Goal: Check status: Check status

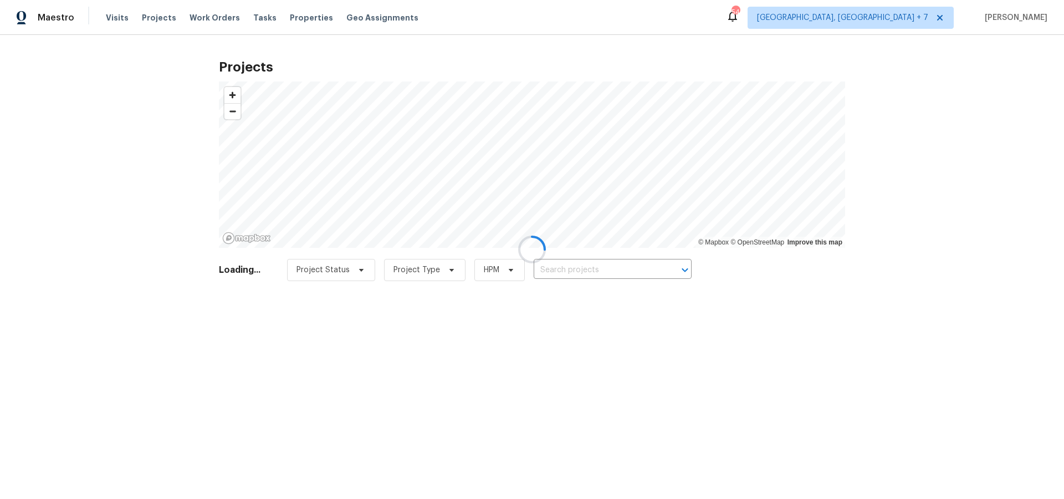
click at [608, 270] on div at bounding box center [532, 249] width 1064 height 499
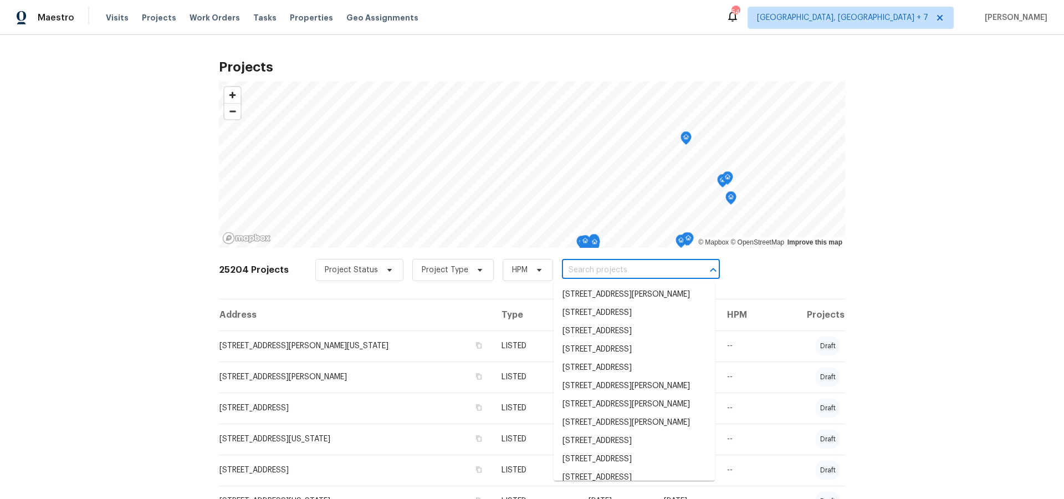
click at [605, 270] on input "text" at bounding box center [625, 269] width 127 height 17
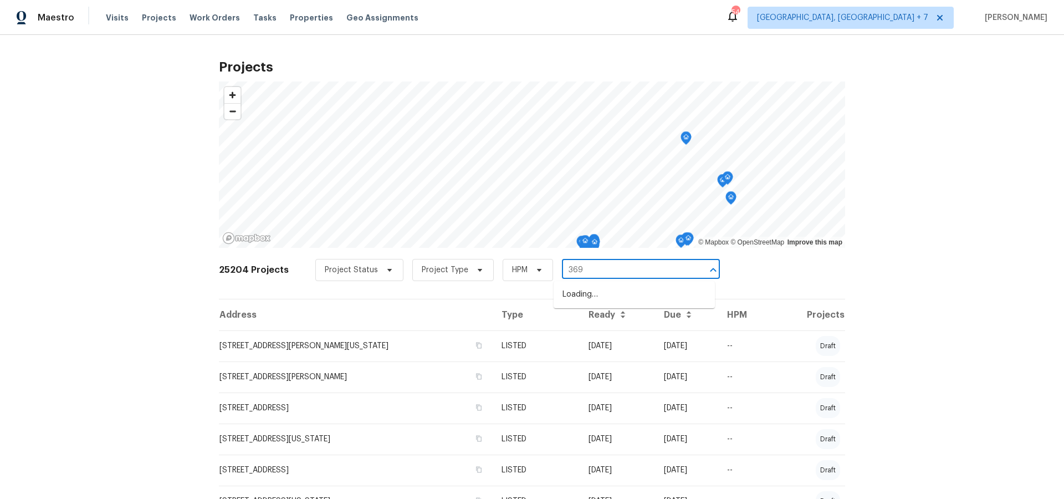
type input "3692"
click at [601, 299] on li "[STREET_ADDRESS]" at bounding box center [633, 294] width 161 height 18
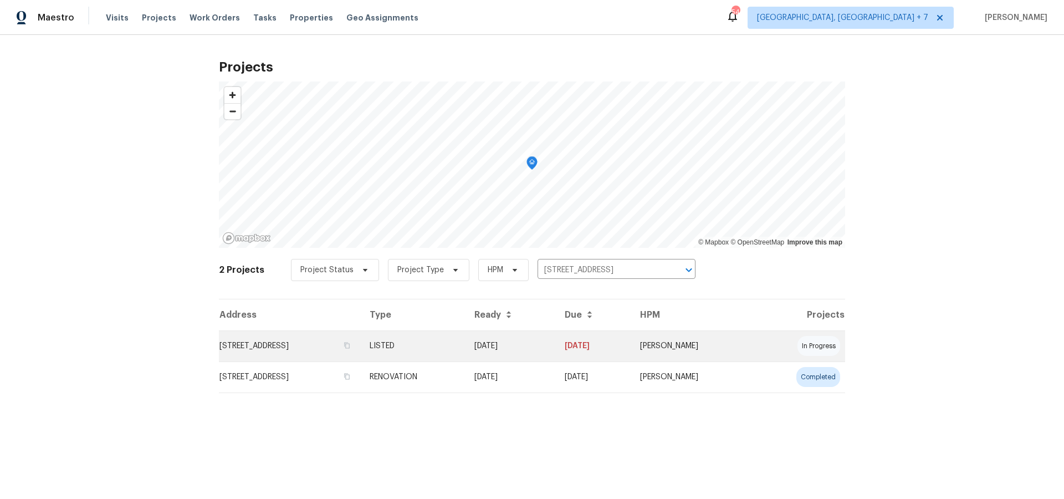
click at [340, 345] on td "[STREET_ADDRESS]" at bounding box center [290, 345] width 142 height 31
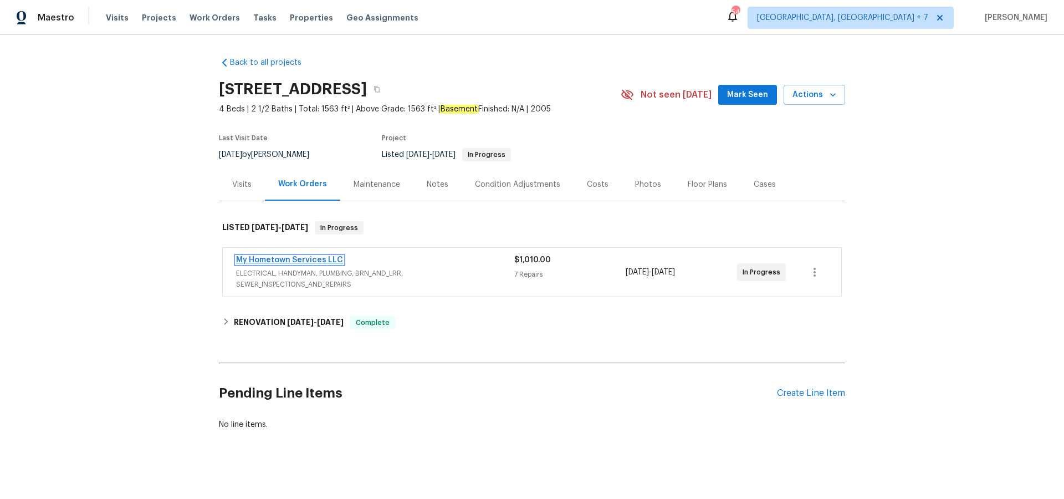
click at [303, 259] on link "My Hometown Services LLC" at bounding box center [289, 260] width 107 height 8
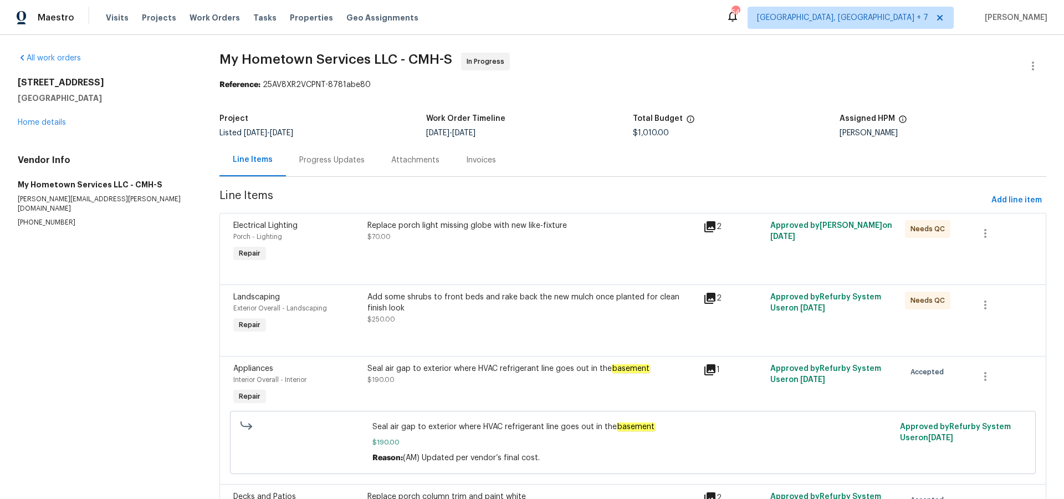
click at [327, 160] on div "Progress Updates" at bounding box center [331, 160] width 65 height 11
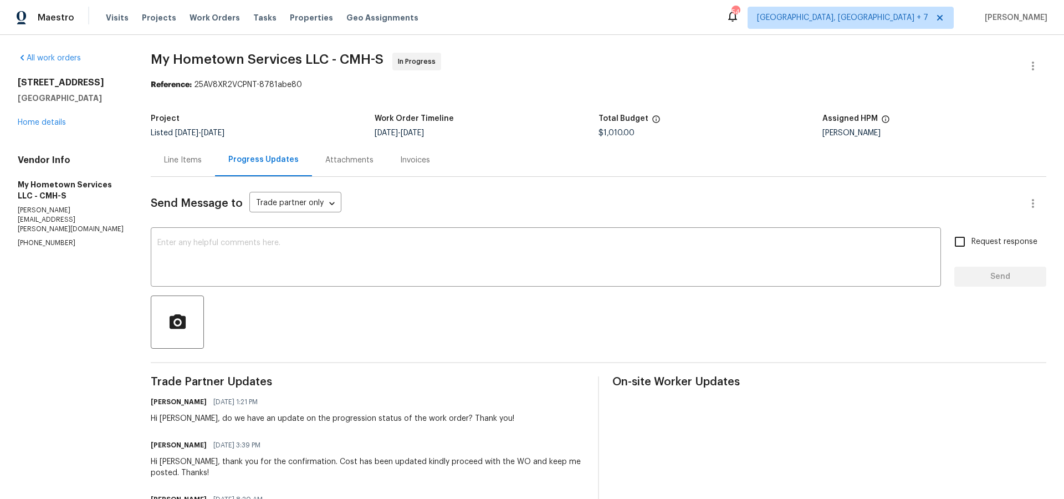
scroll to position [13, 0]
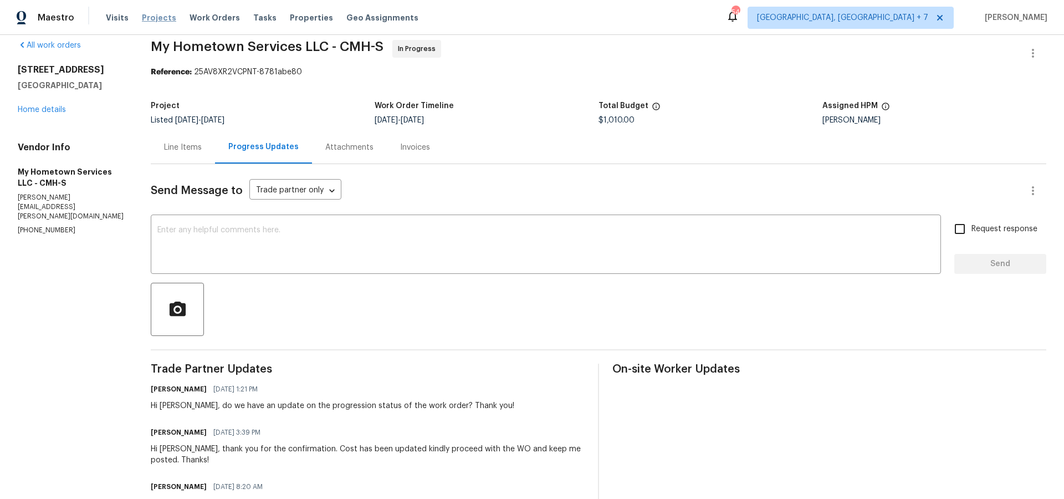
click at [166, 14] on span "Projects" at bounding box center [159, 17] width 34 height 11
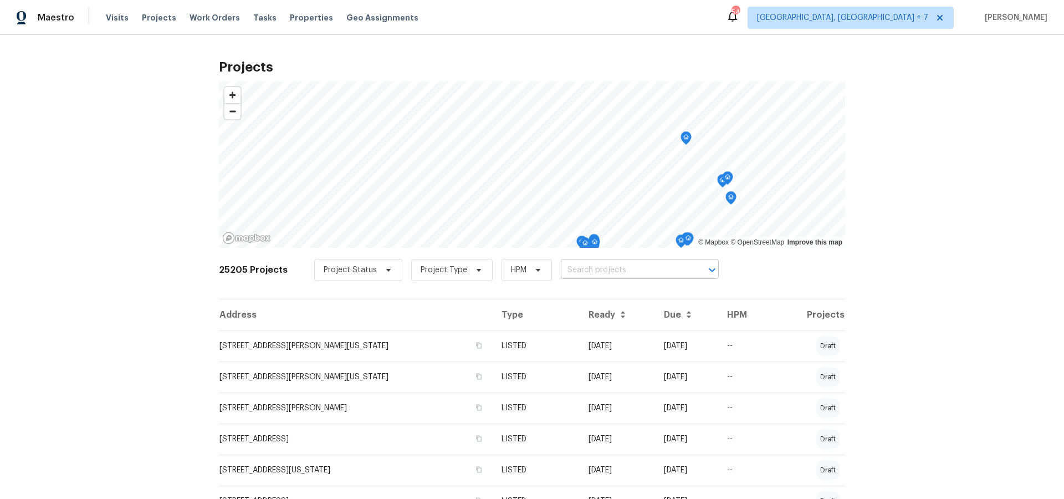
click at [592, 263] on input "text" at bounding box center [624, 269] width 127 height 17
click at [593, 266] on input "text" at bounding box center [624, 269] width 127 height 17
type input "3429"
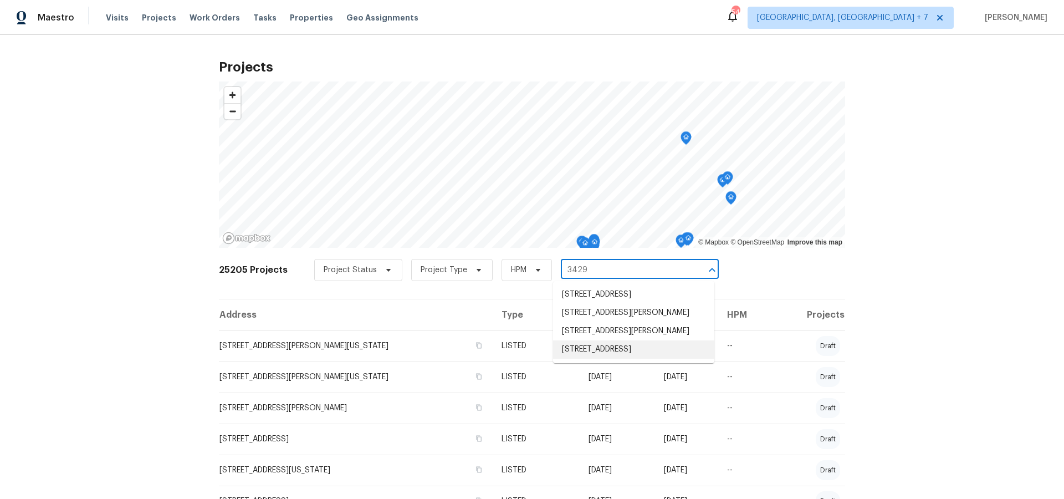
click at [613, 358] on li "[STREET_ADDRESS]" at bounding box center [633, 349] width 161 height 18
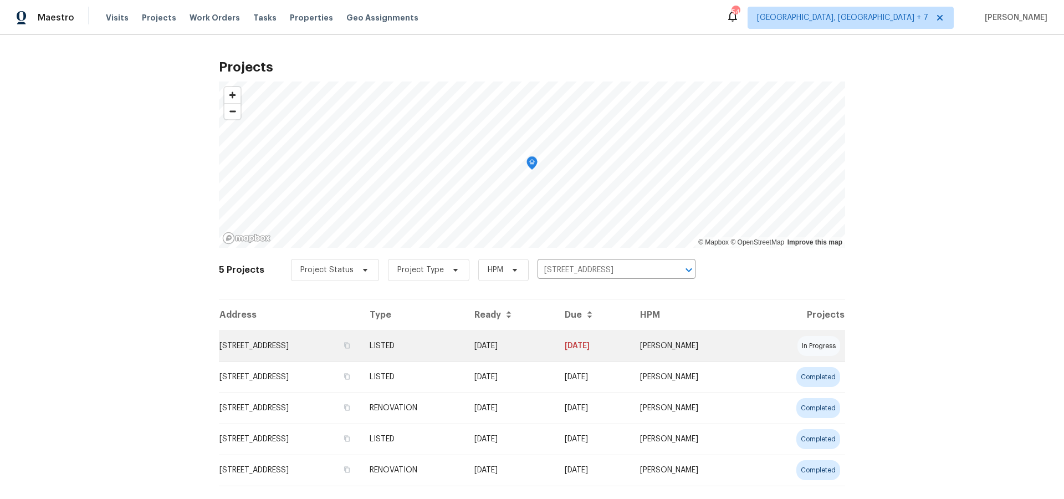
click at [310, 340] on td "[STREET_ADDRESS]" at bounding box center [290, 345] width 142 height 31
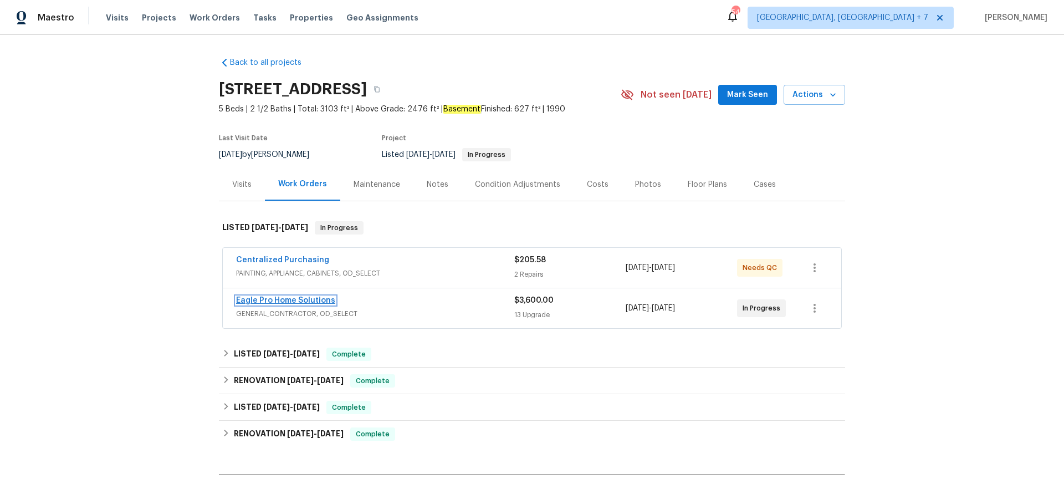
click at [272, 299] on link "Eagle Pro Home Solutions" at bounding box center [285, 300] width 99 height 8
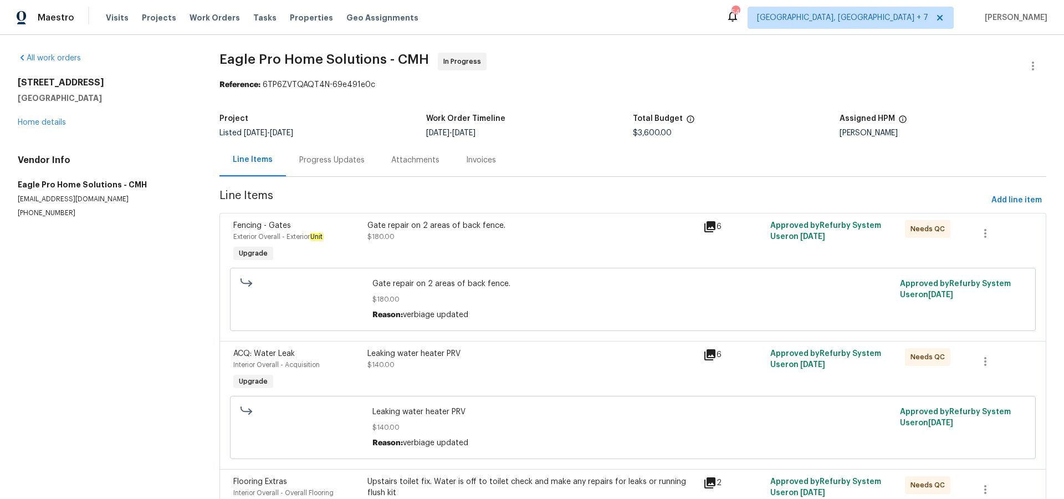
click at [354, 158] on div "Progress Updates" at bounding box center [331, 160] width 65 height 11
